Goal: Information Seeking & Learning: Learn about a topic

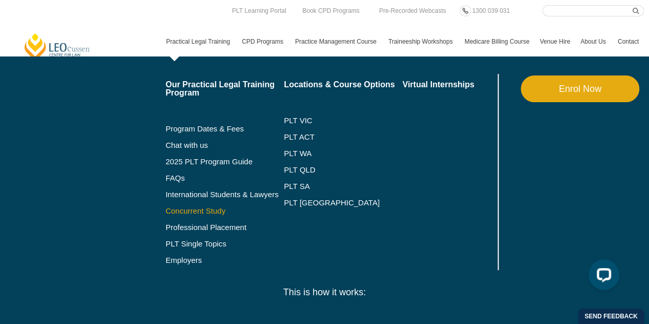
click at [205, 208] on link "Concurrent Study" at bounding box center [225, 211] width 119 height 8
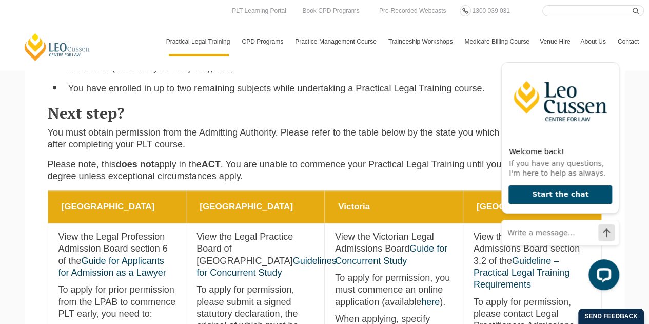
scroll to position [205, 0]
